Goal: Find specific page/section: Find specific page/section

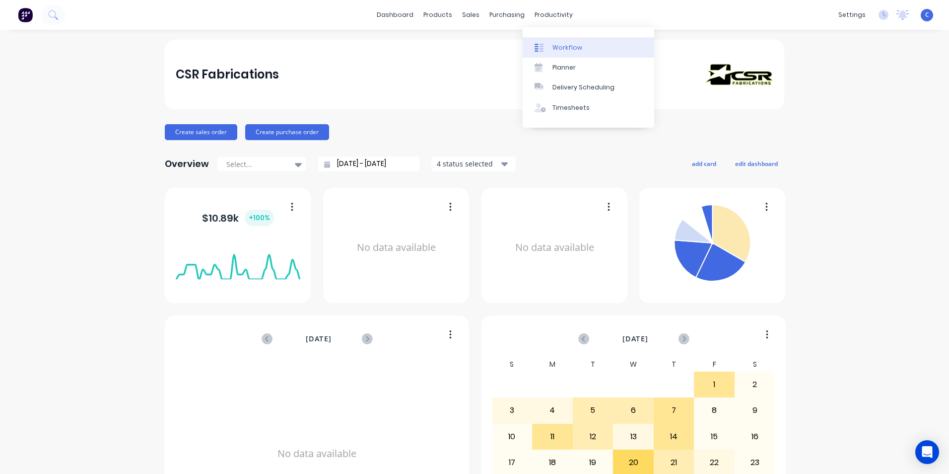
click at [576, 47] on div "Workflow" at bounding box center [568, 47] width 30 height 9
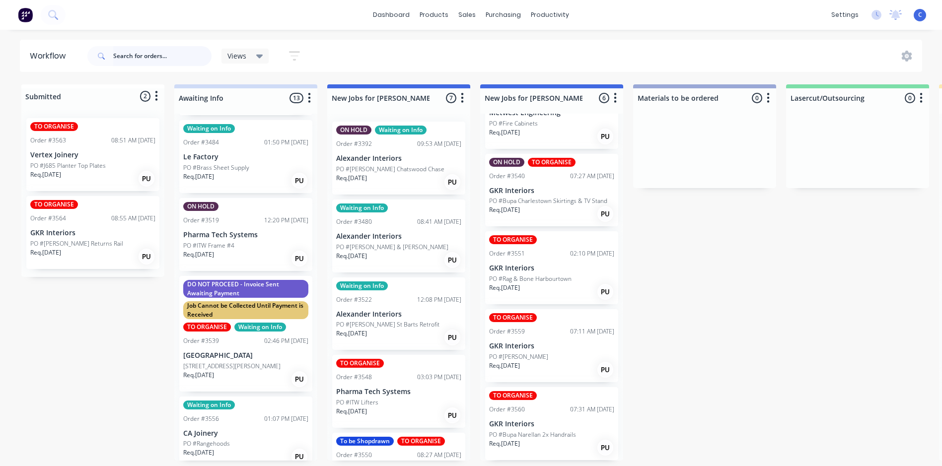
click at [166, 60] on input "text" at bounding box center [162, 56] width 98 height 20
type input "3552"
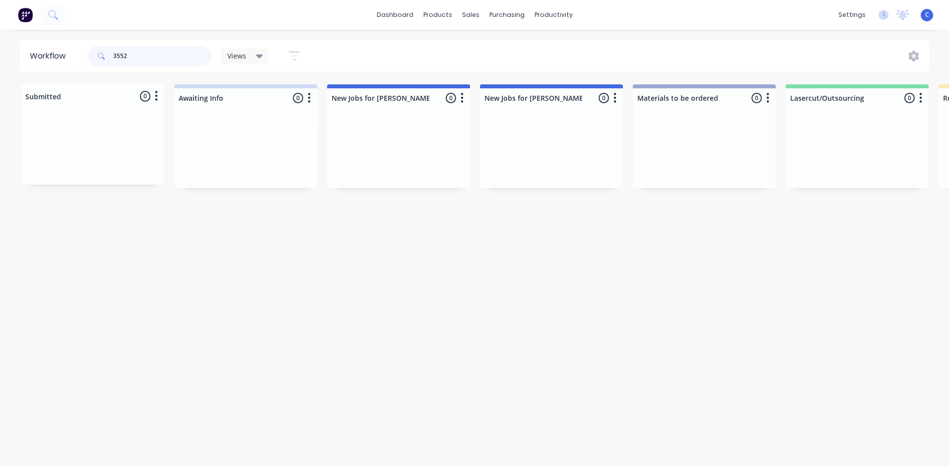
drag, startPoint x: 89, startPoint y: 59, endPoint x: -60, endPoint y: 63, distance: 149.5
click at [0, 63] on html "dashboard products sales purchasing productivity dashboard products Product Cat…" at bounding box center [474, 203] width 949 height 407
click at [520, 280] on div "Workflow Views Save new view None (Default) edit Show/Hide statuses Show line i…" at bounding box center [474, 243] width 949 height 407
click at [558, 18] on div "productivity" at bounding box center [554, 14] width 48 height 15
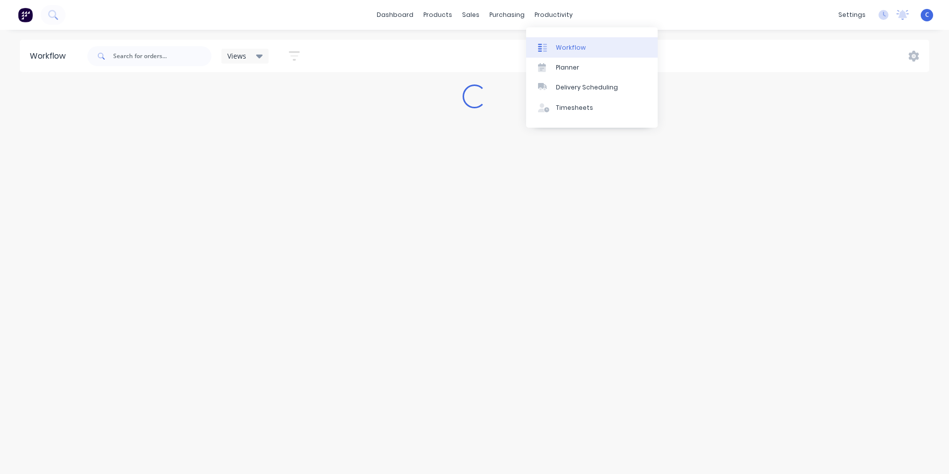
drag, startPoint x: 580, startPoint y: 53, endPoint x: 587, endPoint y: 56, distance: 8.0
click at [580, 53] on link "Workflow" at bounding box center [592, 47] width 132 height 20
